Goal: Information Seeking & Learning: Find specific fact

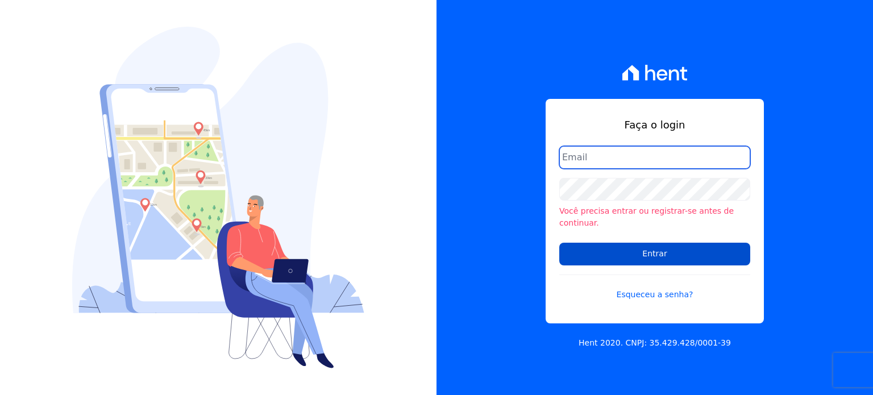
type input "loyane@jcrcob.com.br"
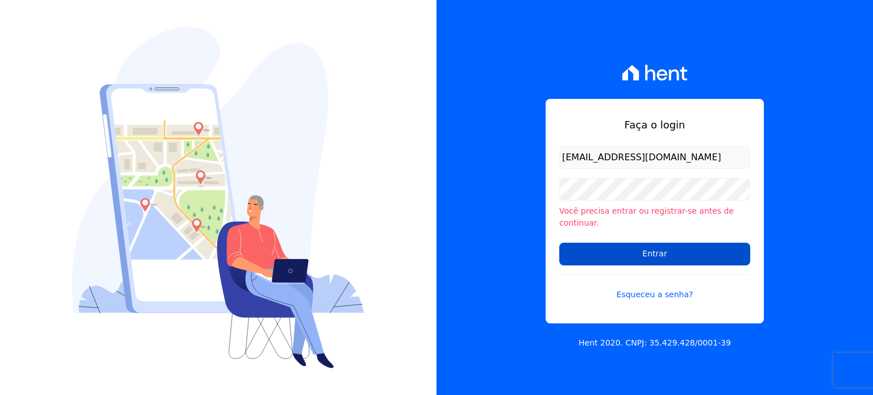
click at [648, 255] on input "Entrar" at bounding box center [654, 254] width 191 height 23
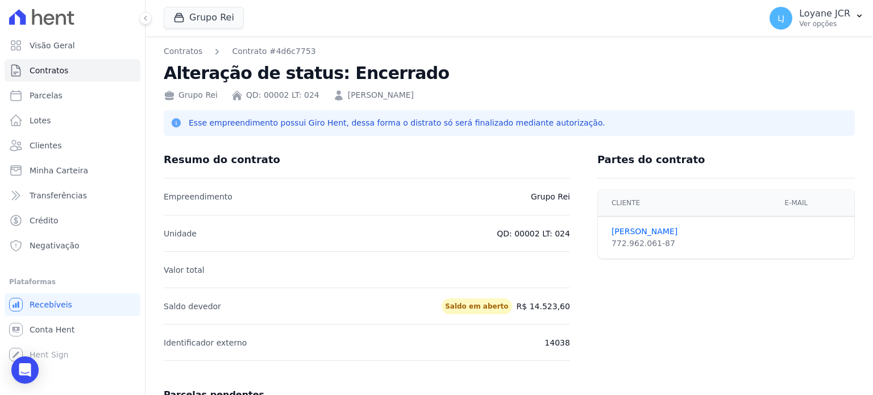
click at [47, 140] on span "Clientes" at bounding box center [46, 145] width 32 height 11
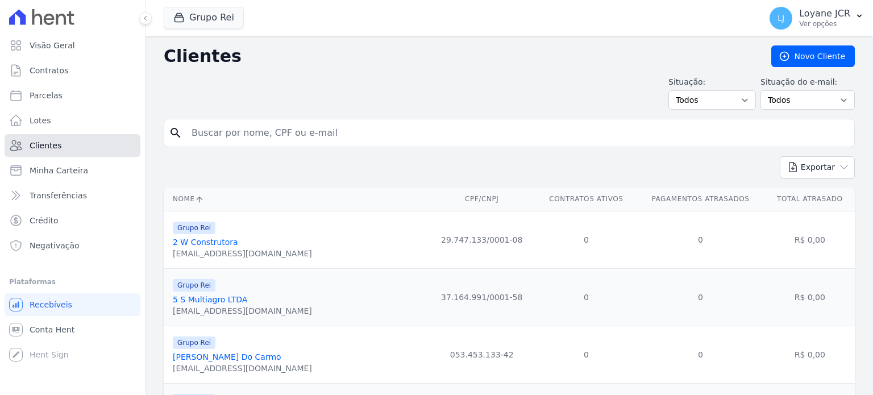
click at [45, 144] on span "Clientes" at bounding box center [46, 145] width 32 height 11
click at [298, 134] on input "search" at bounding box center [517, 133] width 665 height 23
paste input "ADRIANA COUTO PIRES"
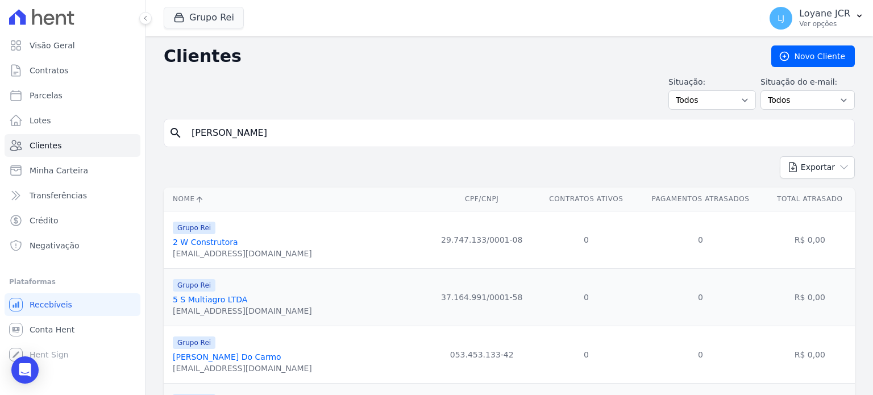
type input "ADRIANA COUTO PIRES"
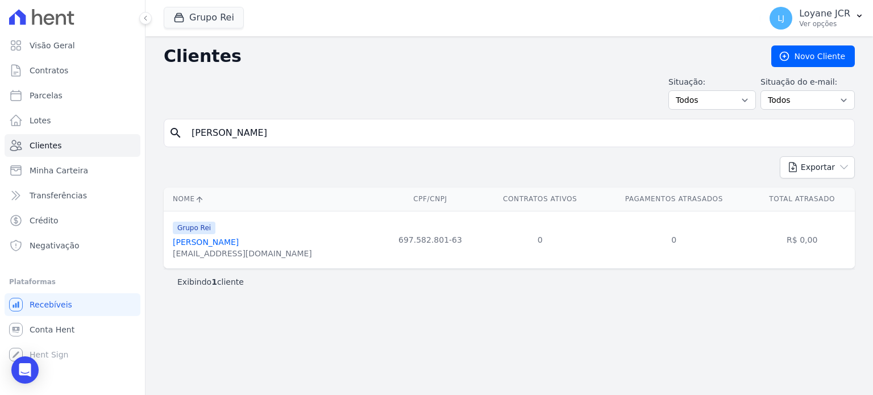
click at [202, 246] on link "Adriana Couto Pires" at bounding box center [206, 242] width 66 height 9
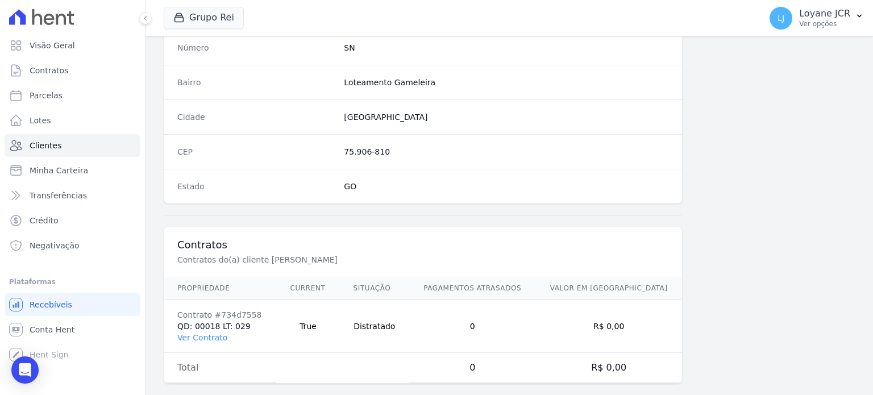
scroll to position [665, 0]
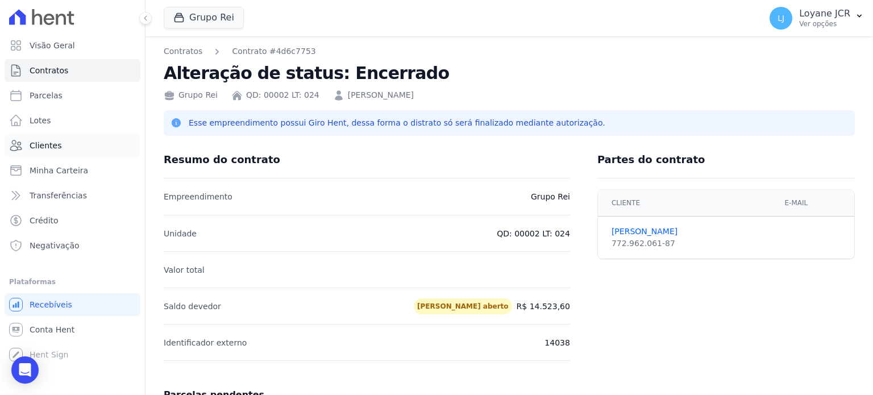
click at [67, 146] on link "Clientes" at bounding box center [73, 145] width 136 height 23
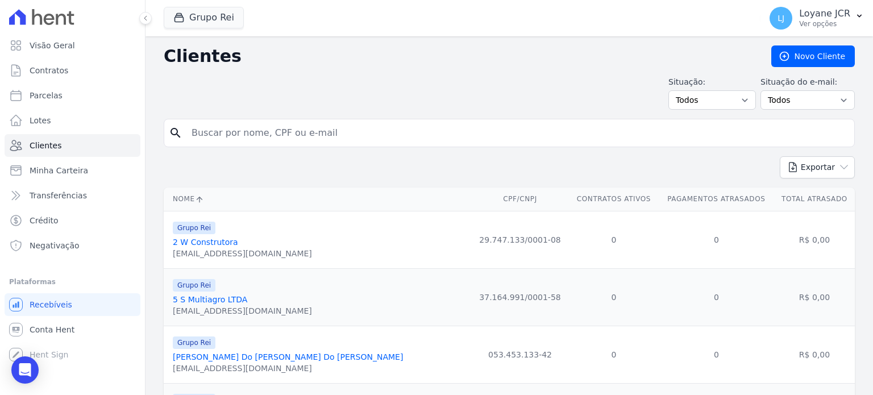
click at [298, 122] on input "search" at bounding box center [517, 133] width 665 height 23
paste input "[PERSON_NAME]"
drag, startPoint x: 418, startPoint y: 127, endPoint x: 0, endPoint y: 147, distance: 418.9
click at [0, 147] on div "Visão Geral Contratos [GEOGRAPHIC_DATA] Lotes Clientes Minha Carteira Transferê…" at bounding box center [436, 197] width 873 height 395
paste input "[PERSON_NAME]"
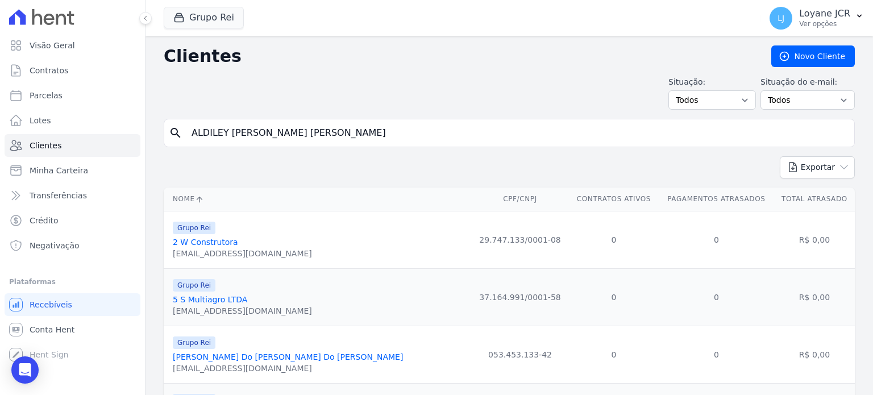
type input "ALDILEY [PERSON_NAME] [PERSON_NAME]"
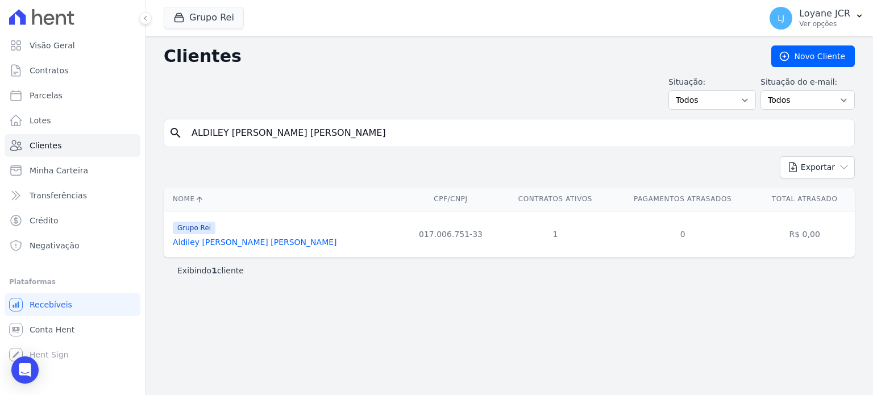
click at [492, 291] on div "Clientes [GEOGRAPHIC_DATA] Situação: Todos Adimplentes Inadimplentes Situação d…" at bounding box center [510, 215] width 728 height 359
click at [193, 246] on link "Aldiley [PERSON_NAME] [PERSON_NAME]" at bounding box center [255, 242] width 164 height 9
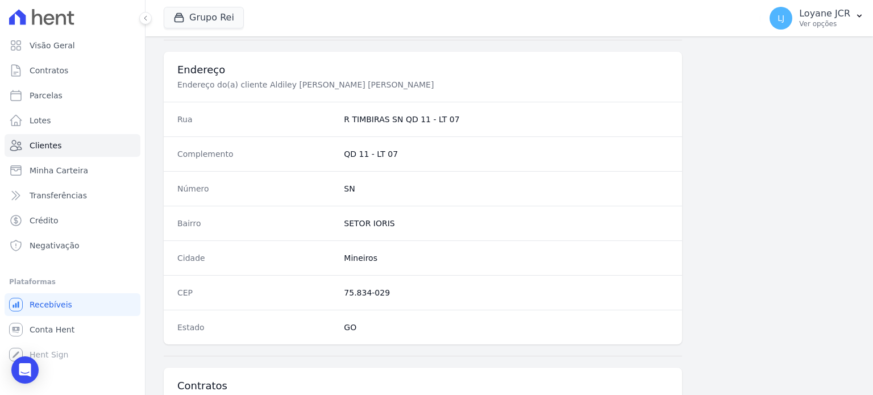
scroll to position [717, 0]
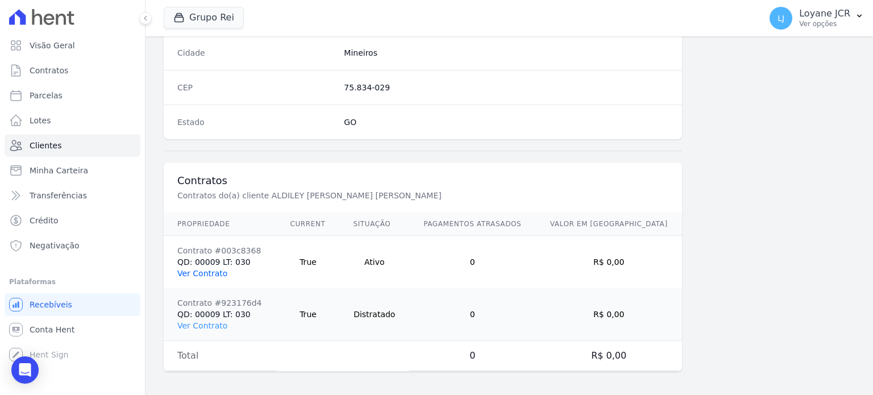
click at [208, 269] on link "Ver Contrato" at bounding box center [202, 273] width 50 height 9
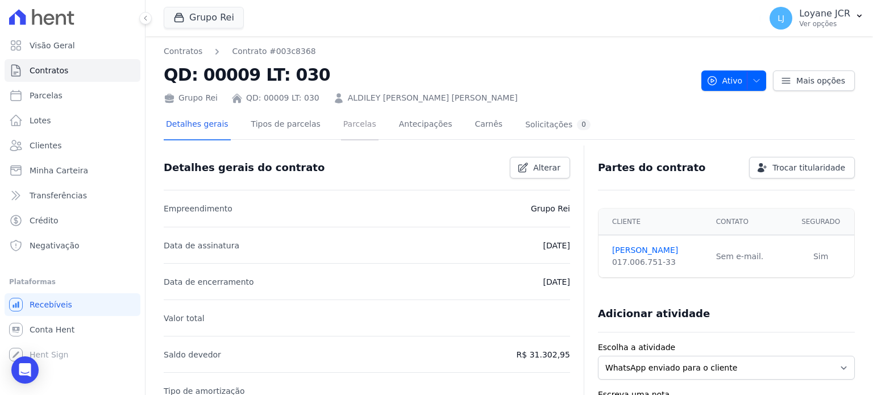
click at [341, 131] on link "Parcelas" at bounding box center [360, 125] width 38 height 30
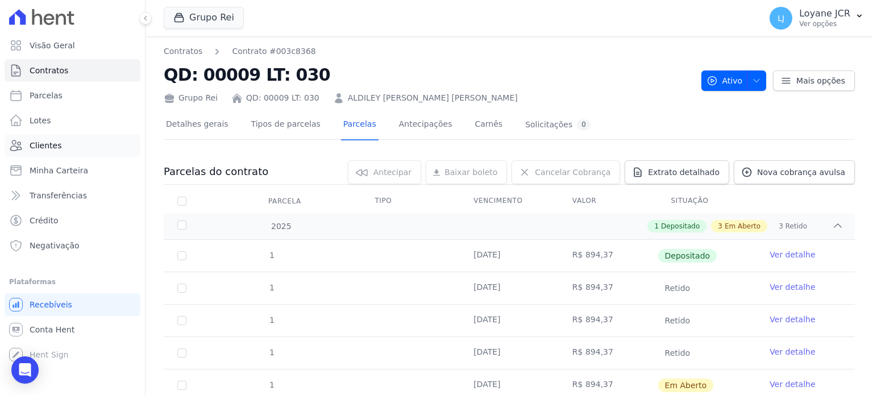
click at [61, 144] on link "Clientes" at bounding box center [73, 145] width 136 height 23
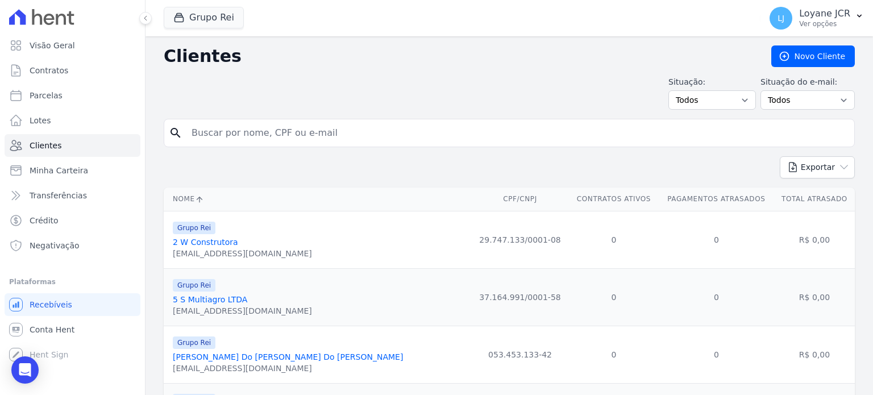
drag, startPoint x: 215, startPoint y: 115, endPoint x: 167, endPoint y: 144, distance: 55.9
click at [167, 144] on div "search" at bounding box center [509, 133] width 691 height 28
paste input "[PERSON_NAME] [PERSON_NAME]"
type input "[PERSON_NAME] [PERSON_NAME]"
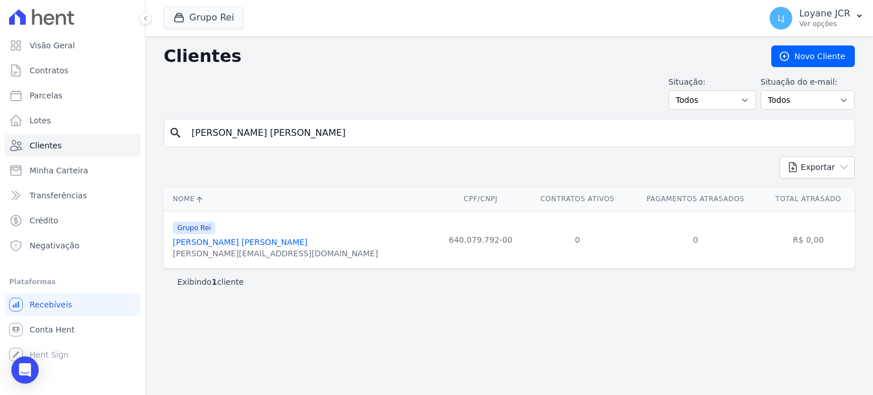
drag, startPoint x: 393, startPoint y: 130, endPoint x: 0, endPoint y: 122, distance: 392.9
click at [0, 122] on div "Visão Geral Contratos [GEOGRAPHIC_DATA] Lotes Clientes Minha Carteira Transferê…" at bounding box center [436, 197] width 873 height 395
paste input "708.499.611-73"
type input "708.499.611-73"
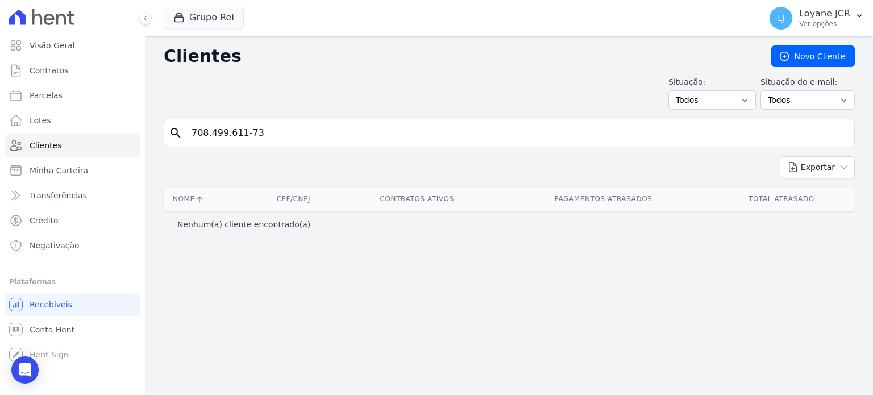
drag, startPoint x: 295, startPoint y: 138, endPoint x: 0, endPoint y: 132, distance: 295.1
click at [0, 136] on div "Visão Geral Contratos [GEOGRAPHIC_DATA] Lotes Clientes Minha Carteira Transferê…" at bounding box center [436, 197] width 873 height 395
type input "[PERSON_NAME]"
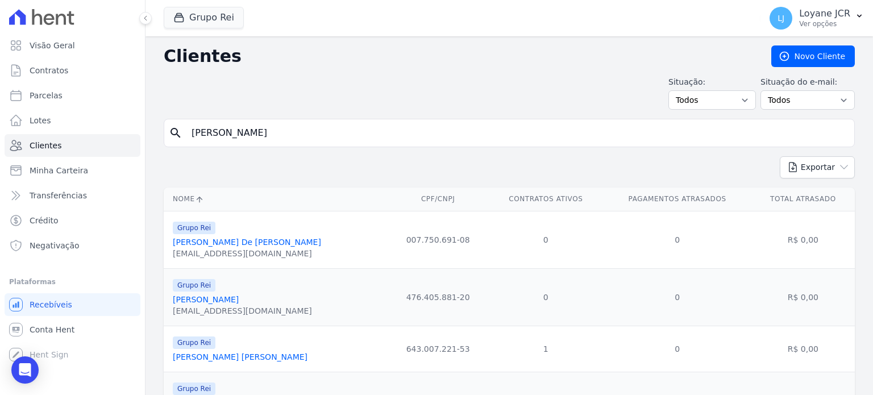
click at [245, 135] on input "[PERSON_NAME]" at bounding box center [517, 133] width 665 height 23
type input "[PERSON_NAME]"
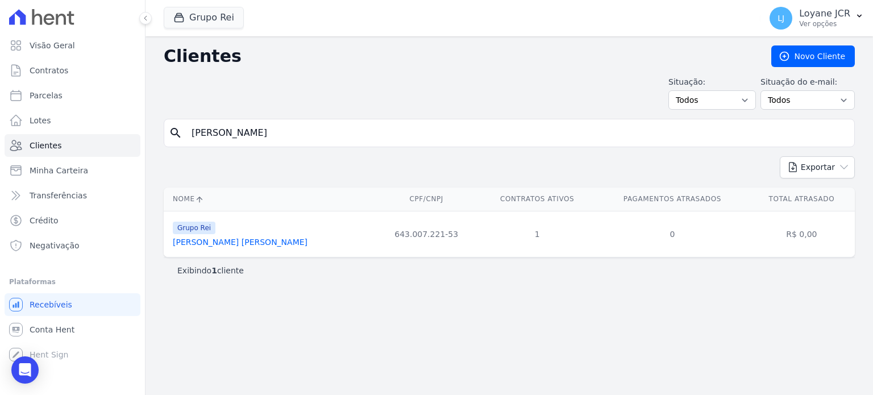
click at [218, 244] on link "[PERSON_NAME] [PERSON_NAME]" at bounding box center [240, 242] width 135 height 9
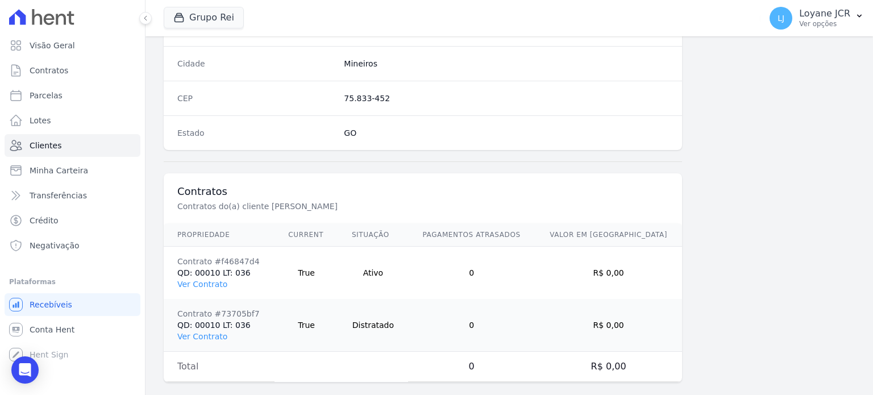
scroll to position [717, 0]
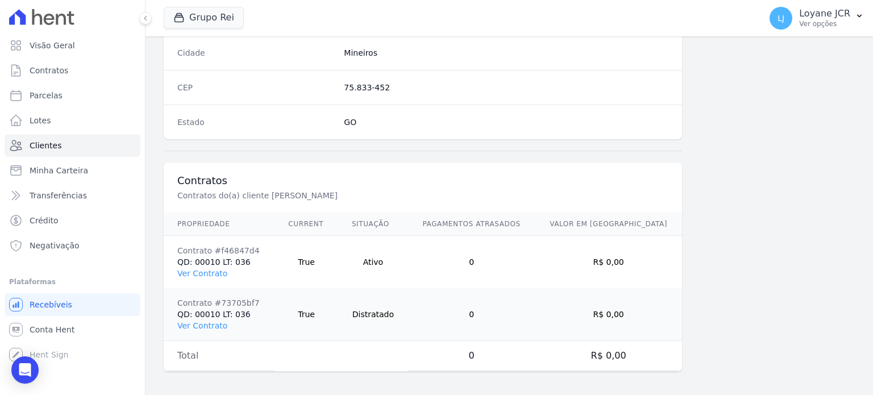
click at [208, 281] on td "Contrato #f46847d4 QD: 00010 LT: 036 Ver Contrato" at bounding box center [219, 262] width 111 height 53
click at [207, 275] on link "Ver Contrato" at bounding box center [202, 273] width 50 height 9
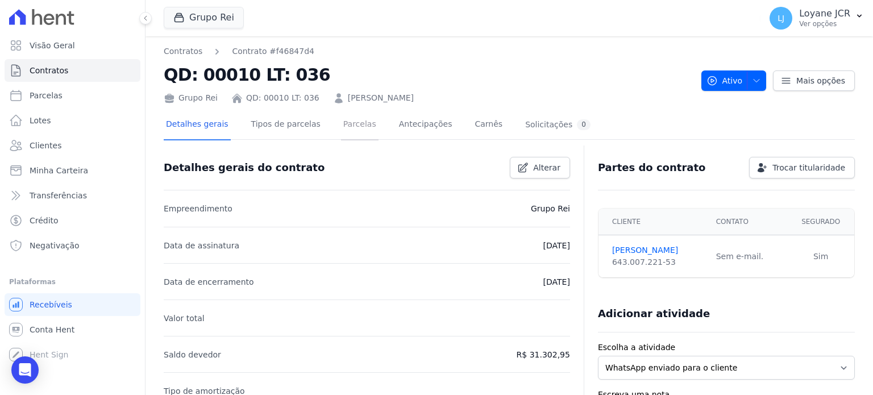
click at [347, 125] on link "Parcelas" at bounding box center [360, 125] width 38 height 30
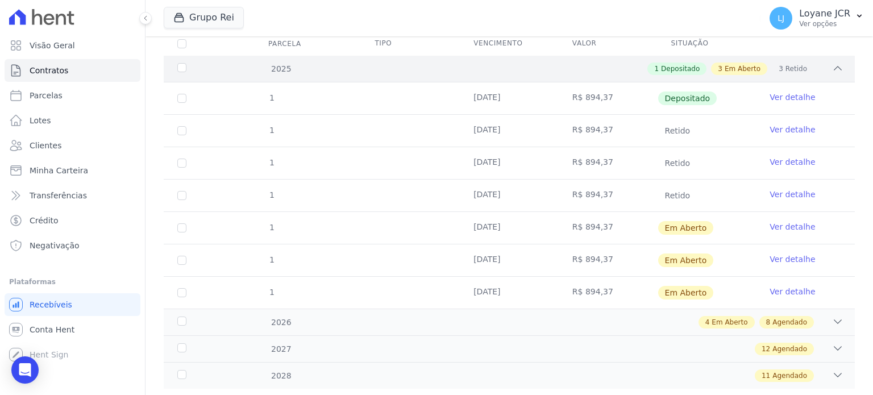
scroll to position [183, 0]
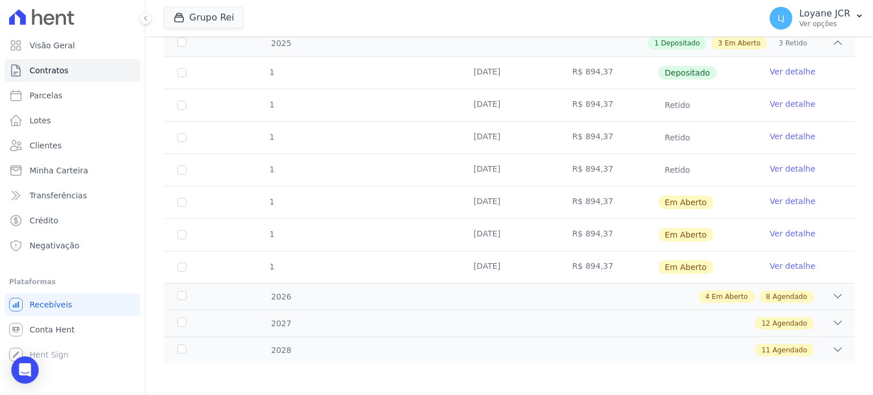
click at [787, 101] on link "Ver detalhe" at bounding box center [792, 103] width 45 height 11
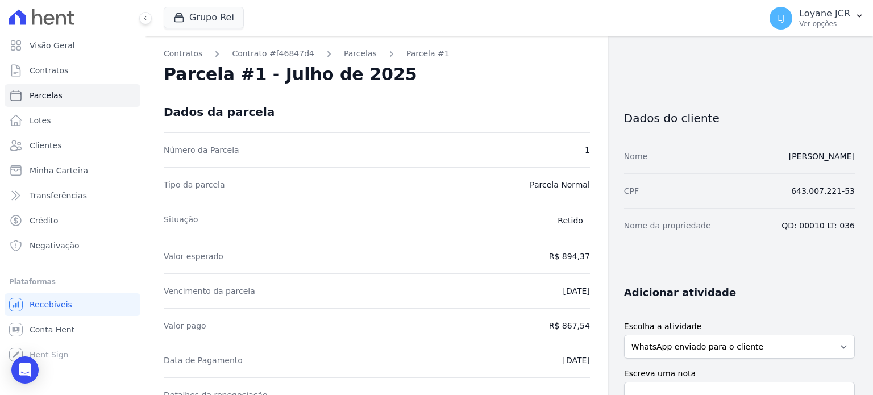
click at [346, 56] on link "Parcelas" at bounding box center [360, 54] width 33 height 12
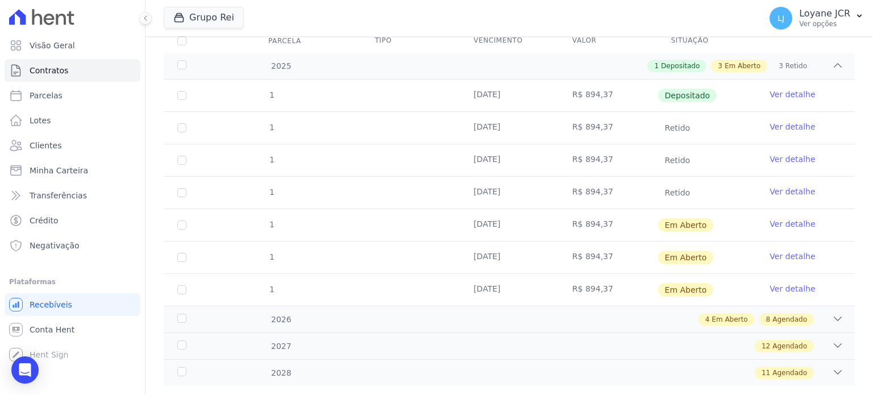
scroll to position [171, 0]
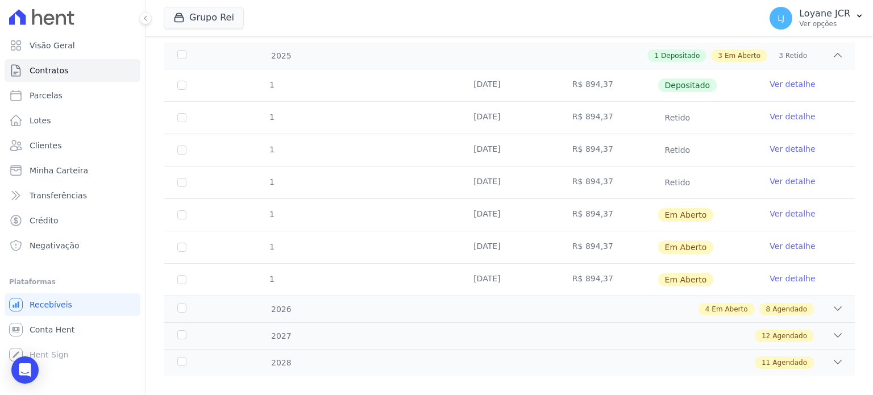
click at [778, 179] on link "Ver detalhe" at bounding box center [792, 181] width 45 height 11
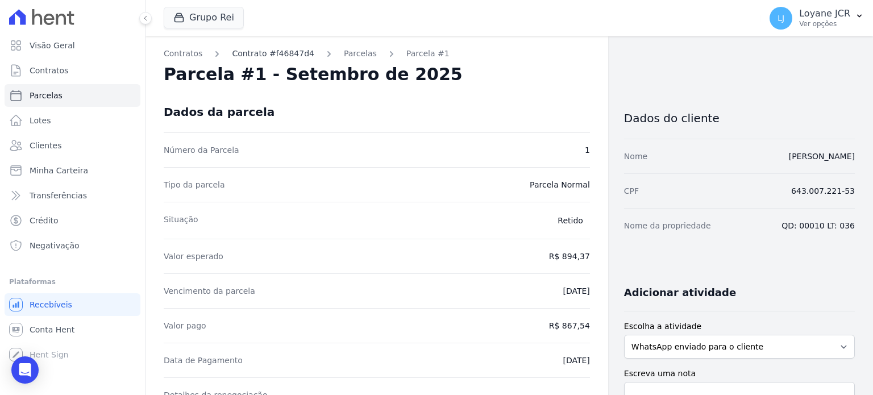
click at [248, 53] on link "Contrato #f46847d4" at bounding box center [273, 54] width 82 height 12
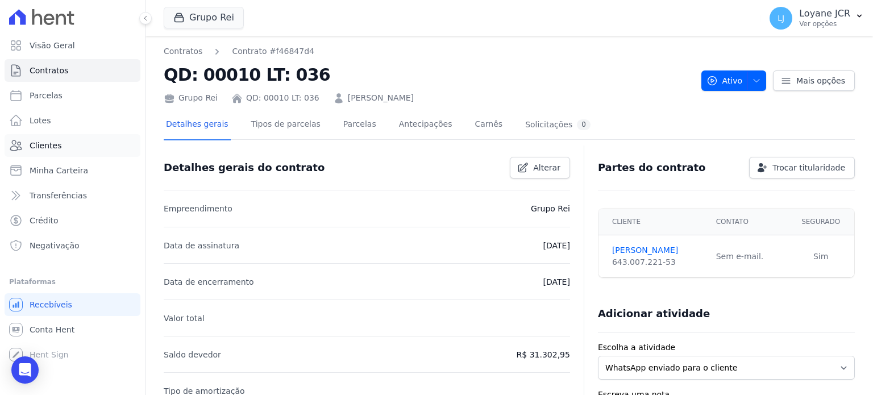
click at [53, 145] on span "Clientes" at bounding box center [46, 145] width 32 height 11
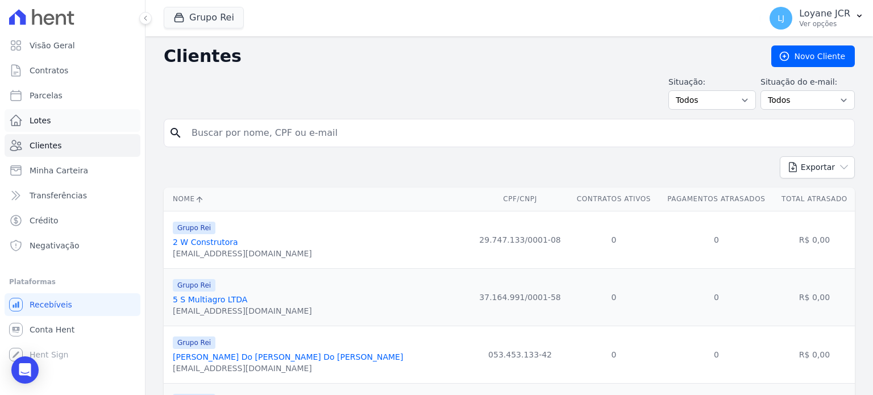
drag, startPoint x: 412, startPoint y: 127, endPoint x: 98, endPoint y: 122, distance: 313.8
click at [98, 122] on div "Visão Geral Contratos [GEOGRAPHIC_DATA] Lotes Clientes Minha Carteira Transferê…" at bounding box center [436, 197] width 873 height 395
type input "[PERSON_NAME]"
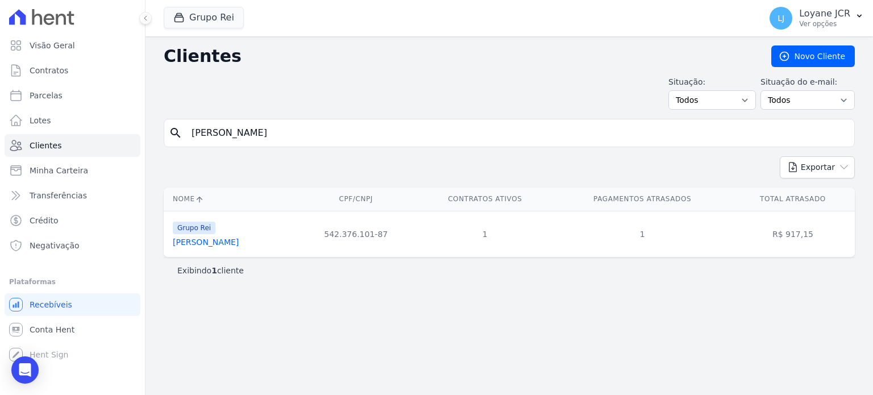
click at [218, 244] on link "[PERSON_NAME]" at bounding box center [206, 242] width 66 height 9
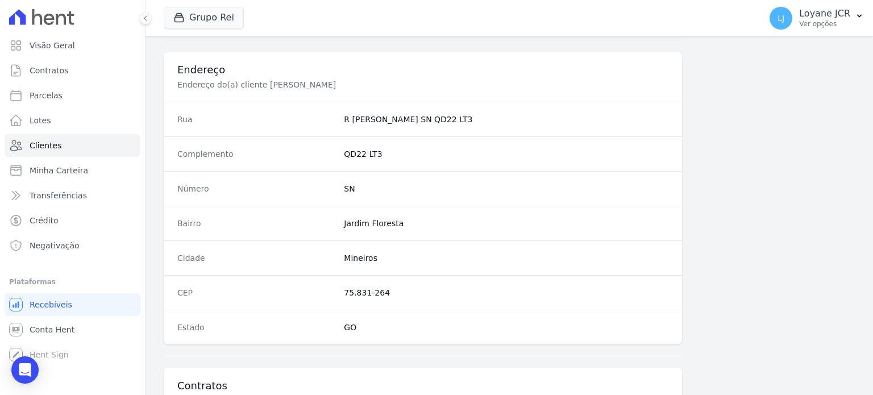
scroll to position [717, 0]
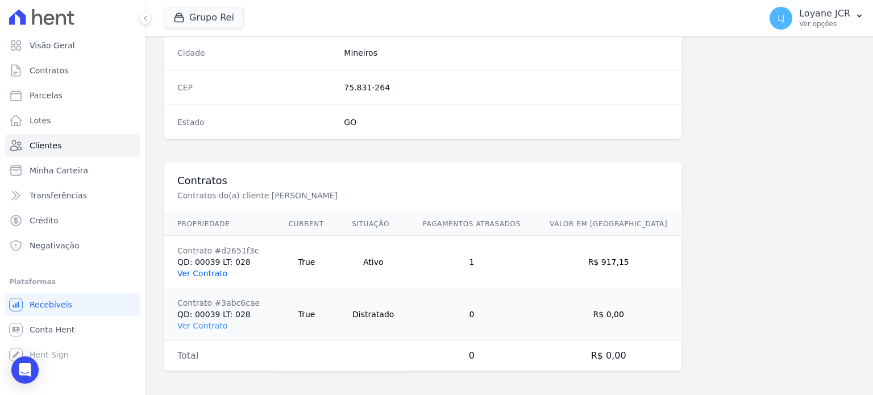
click at [202, 271] on link "Ver Contrato" at bounding box center [202, 273] width 50 height 9
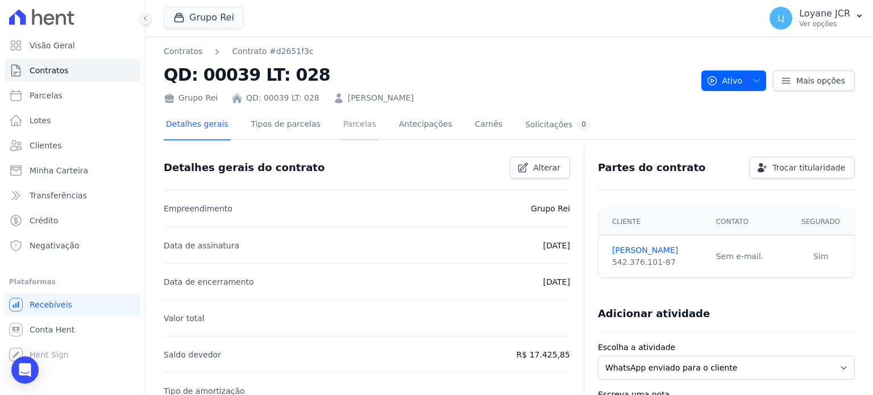
click at [346, 126] on link "Parcelas" at bounding box center [360, 125] width 38 height 30
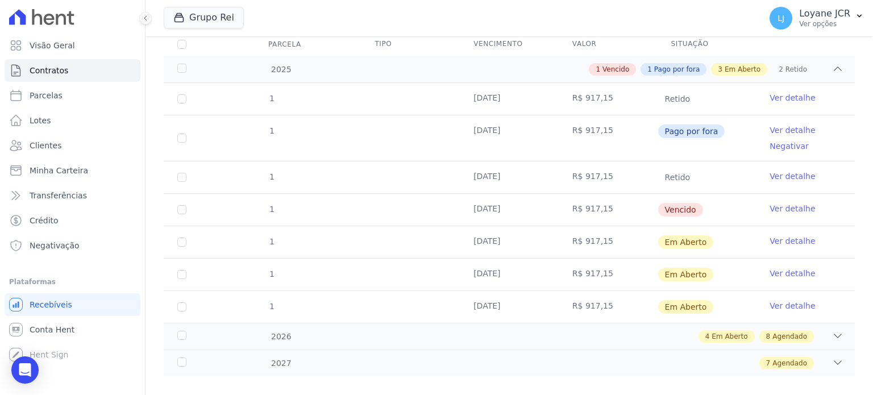
scroll to position [171, 0]
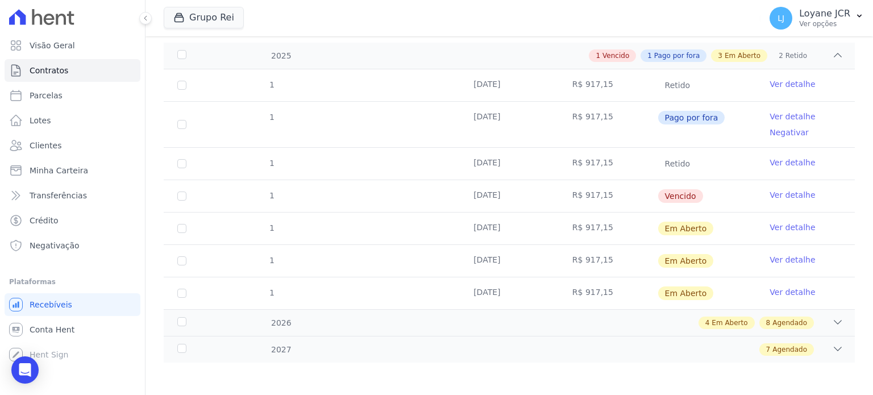
click at [779, 165] on link "Ver detalhe" at bounding box center [792, 162] width 45 height 11
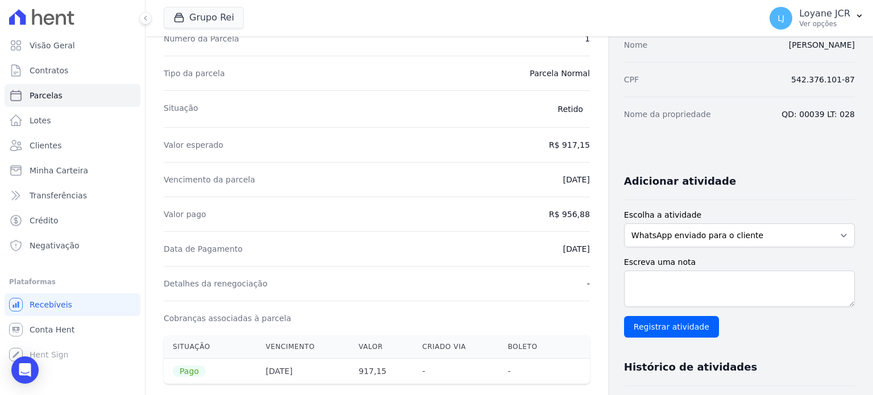
scroll to position [114, 0]
